Goal: Task Accomplishment & Management: Use online tool/utility

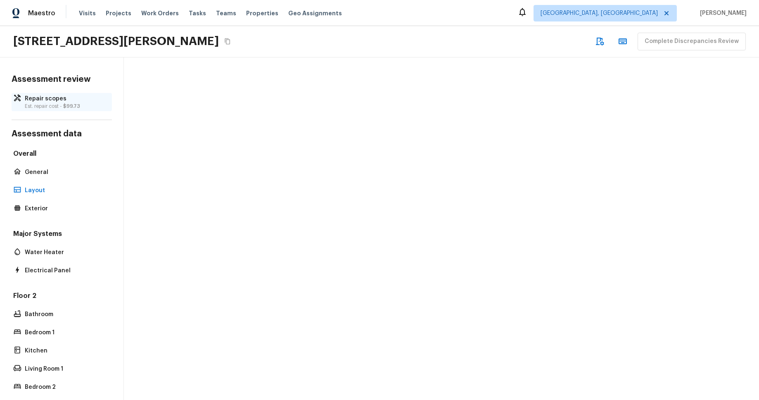
click at [33, 107] on p "Est. repair cost - $99.73" at bounding box center [66, 106] width 82 height 7
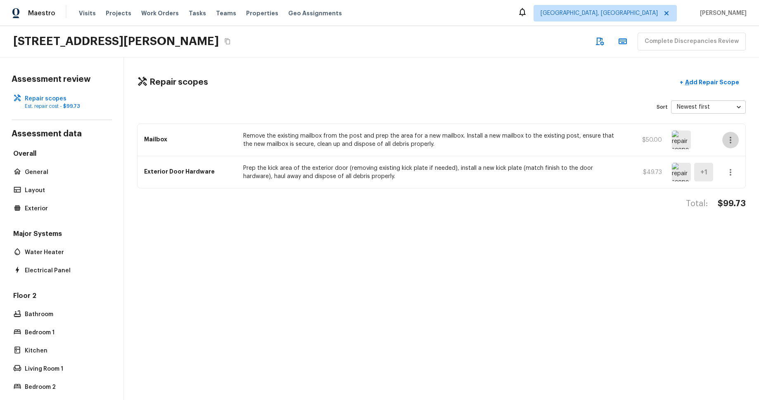
click at [732, 141] on icon "button" at bounding box center [731, 140] width 10 height 10
click at [734, 187] on li "Remove" at bounding box center [733, 188] width 38 height 25
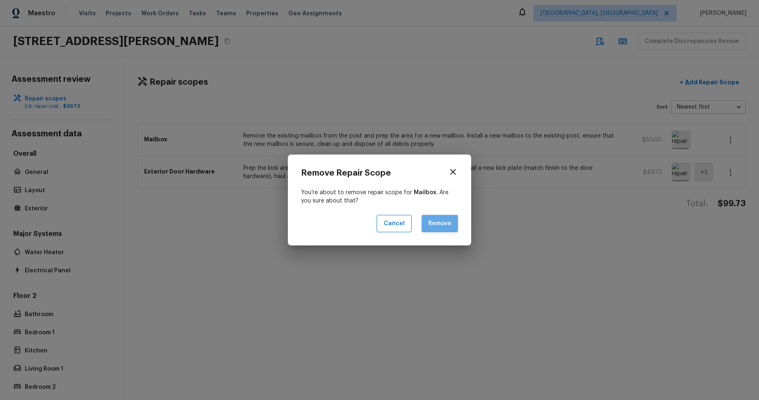
click at [438, 225] on button "Remove" at bounding box center [440, 224] width 36 height 18
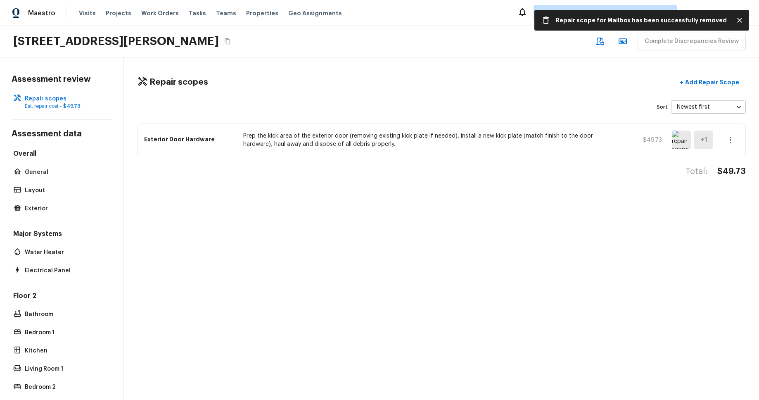
drag, startPoint x: 511, startPoint y: 68, endPoint x: 560, endPoint y: 52, distance: 52.0
click at [511, 68] on div "Repair scopes + Add Repair Scope Sort Newest first newestFirst ​ Exterior Door …" at bounding box center [441, 228] width 635 height 343
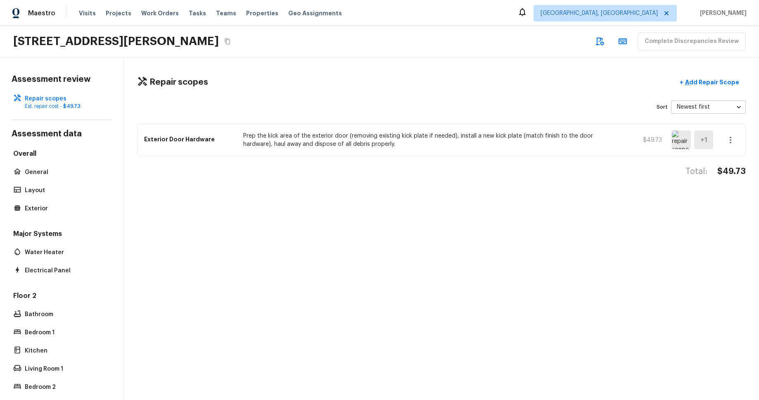
click at [676, 145] on img at bounding box center [681, 140] width 19 height 19
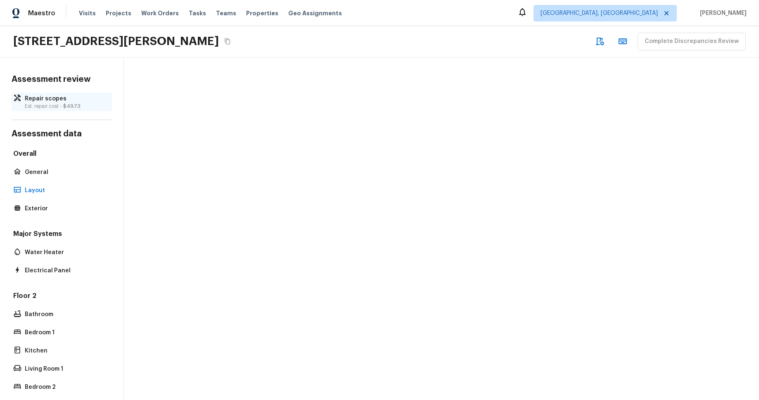
drag, startPoint x: 52, startPoint y: 106, endPoint x: 68, endPoint y: 106, distance: 15.7
click at [52, 106] on p "Est. repair cost - $49.73" at bounding box center [66, 106] width 82 height 7
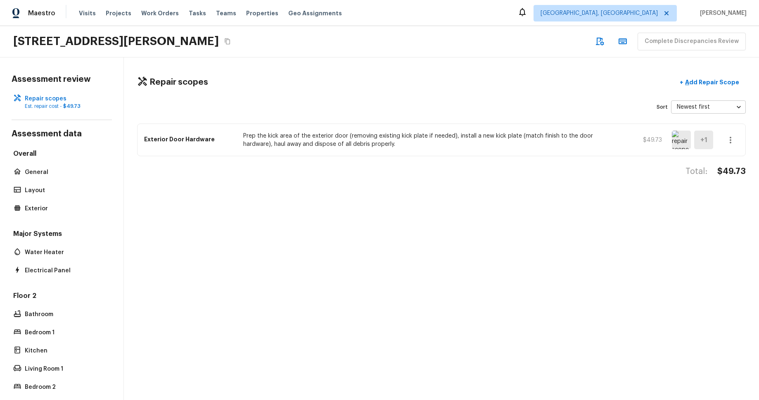
click at [674, 137] on img at bounding box center [681, 140] width 19 height 19
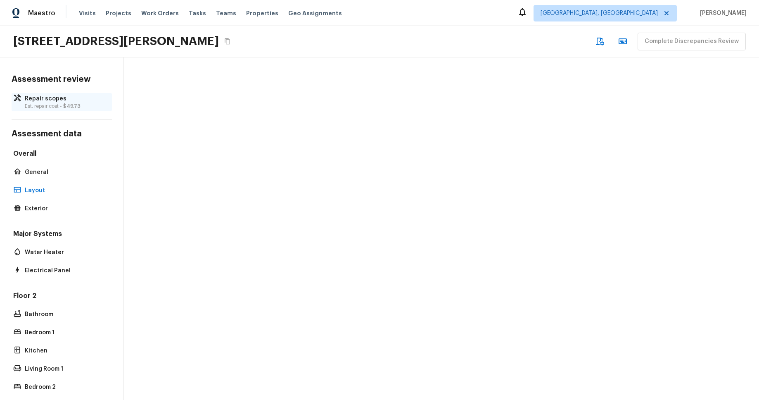
drag, startPoint x: 60, startPoint y: 107, endPoint x: 70, endPoint y: 107, distance: 10.0
click at [60, 107] on p "Est. repair cost - $49.73" at bounding box center [66, 106] width 82 height 7
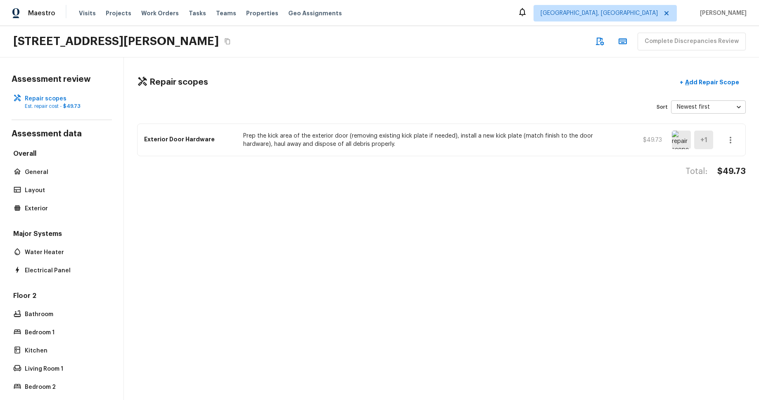
click at [680, 140] on img at bounding box center [681, 140] width 19 height 19
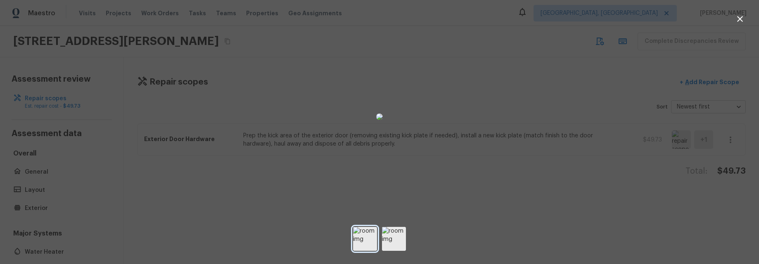
click at [364, 247] on img at bounding box center [365, 239] width 24 height 24
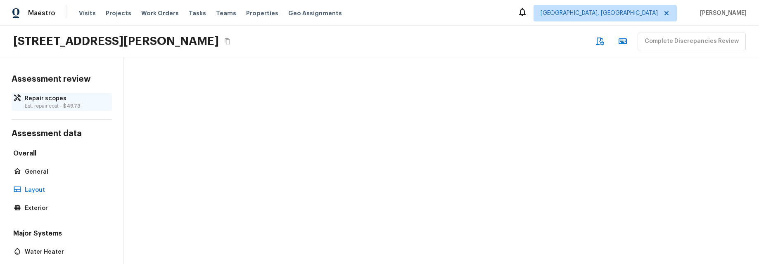
click at [40, 102] on p "Repair scopes" at bounding box center [66, 99] width 82 height 8
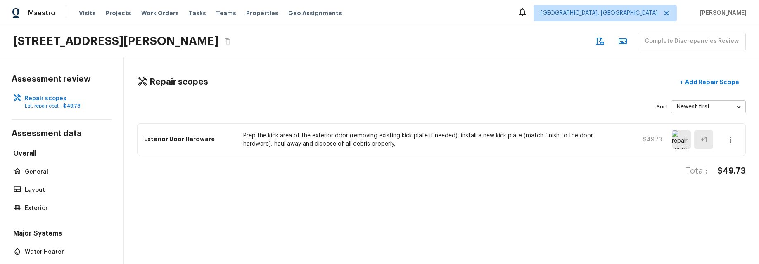
click at [679, 140] on img at bounding box center [681, 140] width 19 height 19
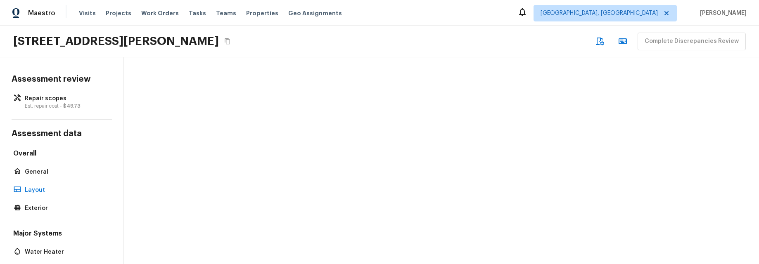
click at [604, 43] on icon "button" at bounding box center [600, 41] width 10 height 10
click at [626, 43] on icon "button" at bounding box center [623, 41] width 10 height 10
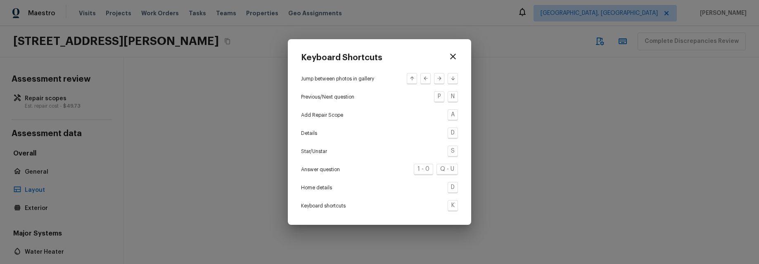
click at [452, 55] on icon "button" at bounding box center [453, 57] width 10 height 10
